Goal: Task Accomplishment & Management: Manage account settings

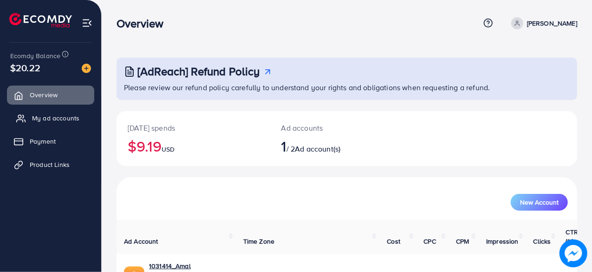
click at [69, 114] on span "My ad accounts" at bounding box center [55, 117] width 47 height 9
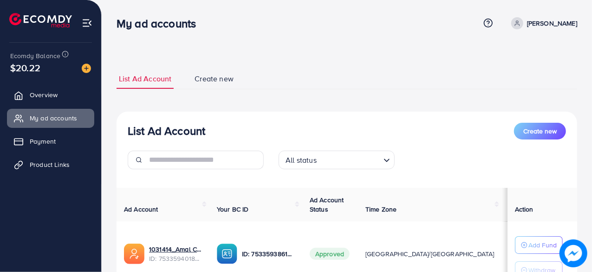
scroll to position [81, 0]
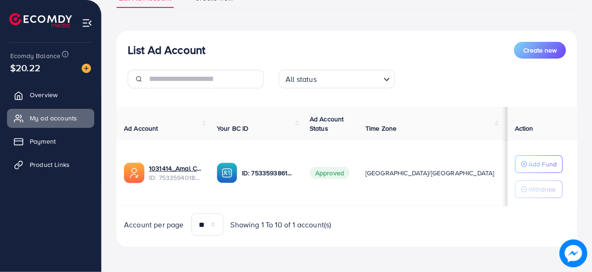
click at [193, 114] on th "Ad Account" at bounding box center [163, 124] width 93 height 34
